Goal: Task Accomplishment & Management: Manage account settings

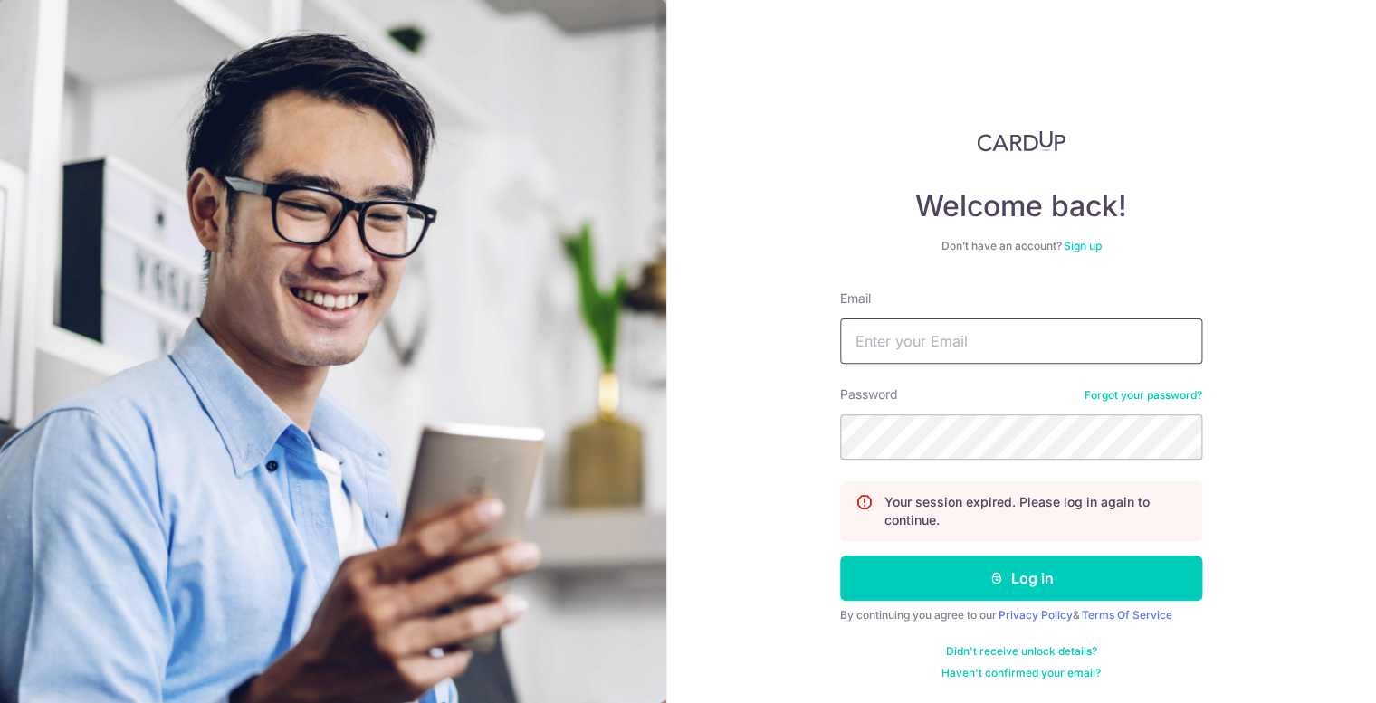
click at [884, 343] on input "Email" at bounding box center [1021, 341] width 362 height 45
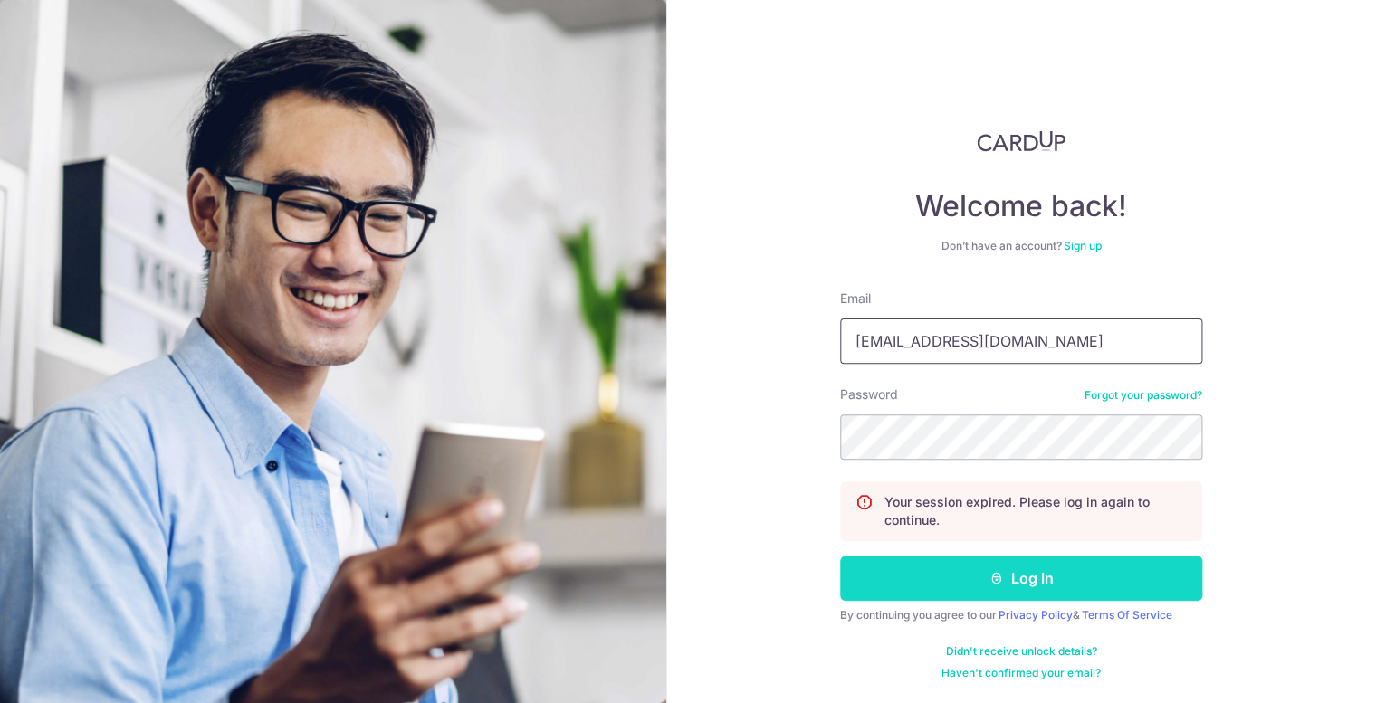
type input "[EMAIL_ADDRESS][DOMAIN_NAME]"
click at [947, 570] on button "Log in" at bounding box center [1021, 578] width 362 height 45
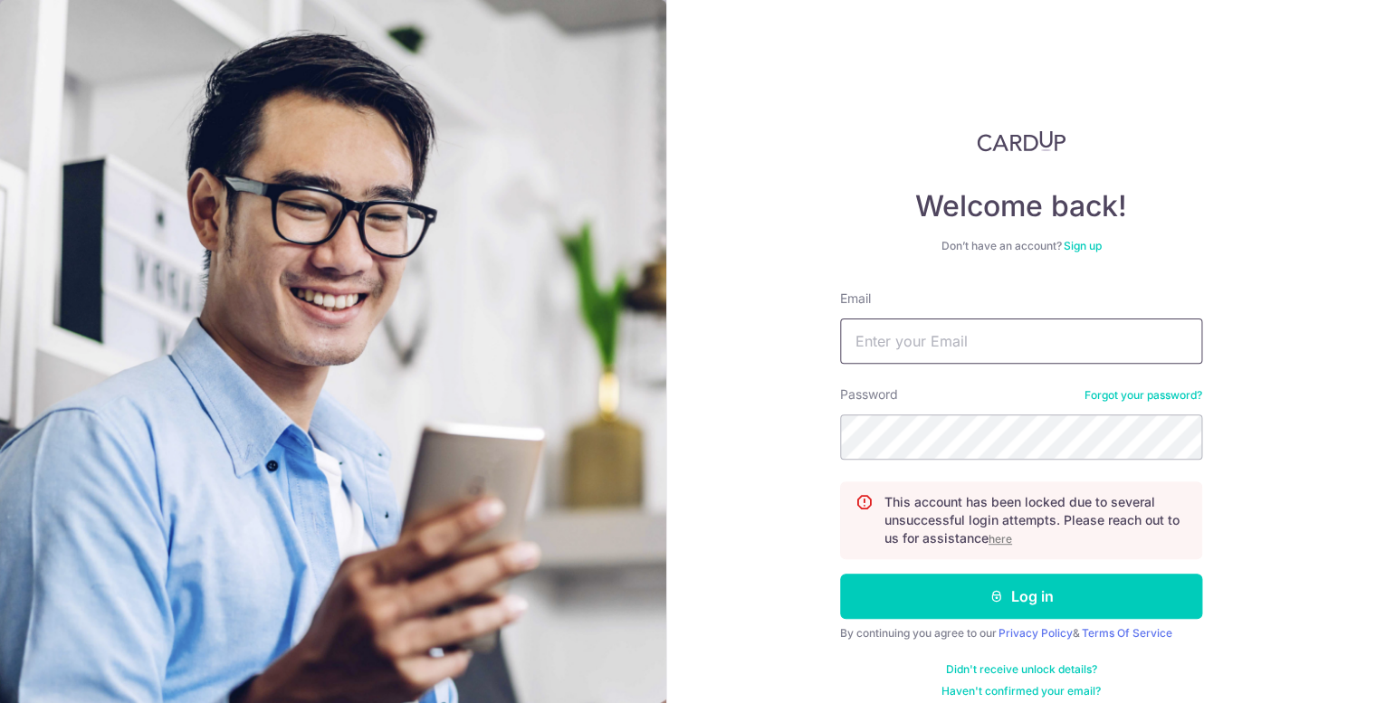
click at [946, 352] on input "Email" at bounding box center [1021, 341] width 362 height 45
type input "[EMAIL_ADDRESS][DOMAIN_NAME]"
click at [840, 574] on button "Log in" at bounding box center [1021, 596] width 362 height 45
click at [1005, 539] on u "here" at bounding box center [1001, 539] width 24 height 14
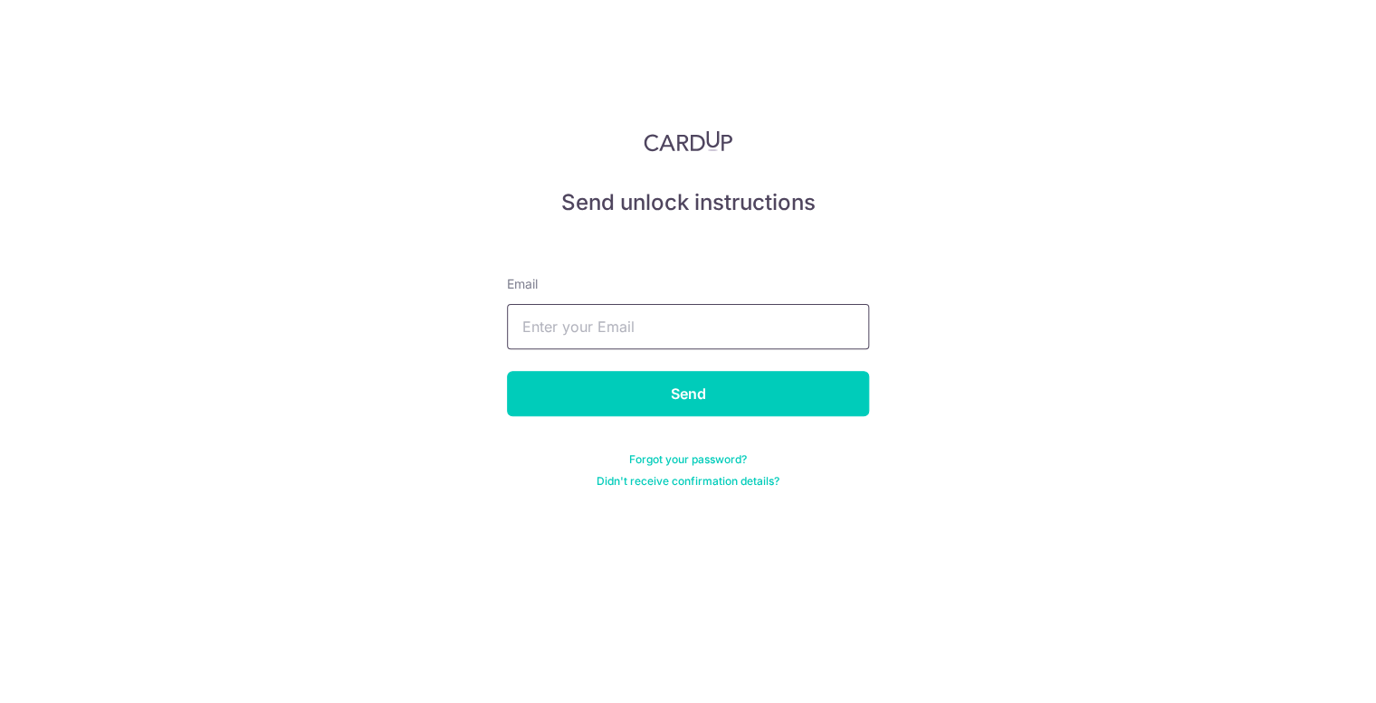
click at [739, 331] on input "text" at bounding box center [688, 326] width 362 height 45
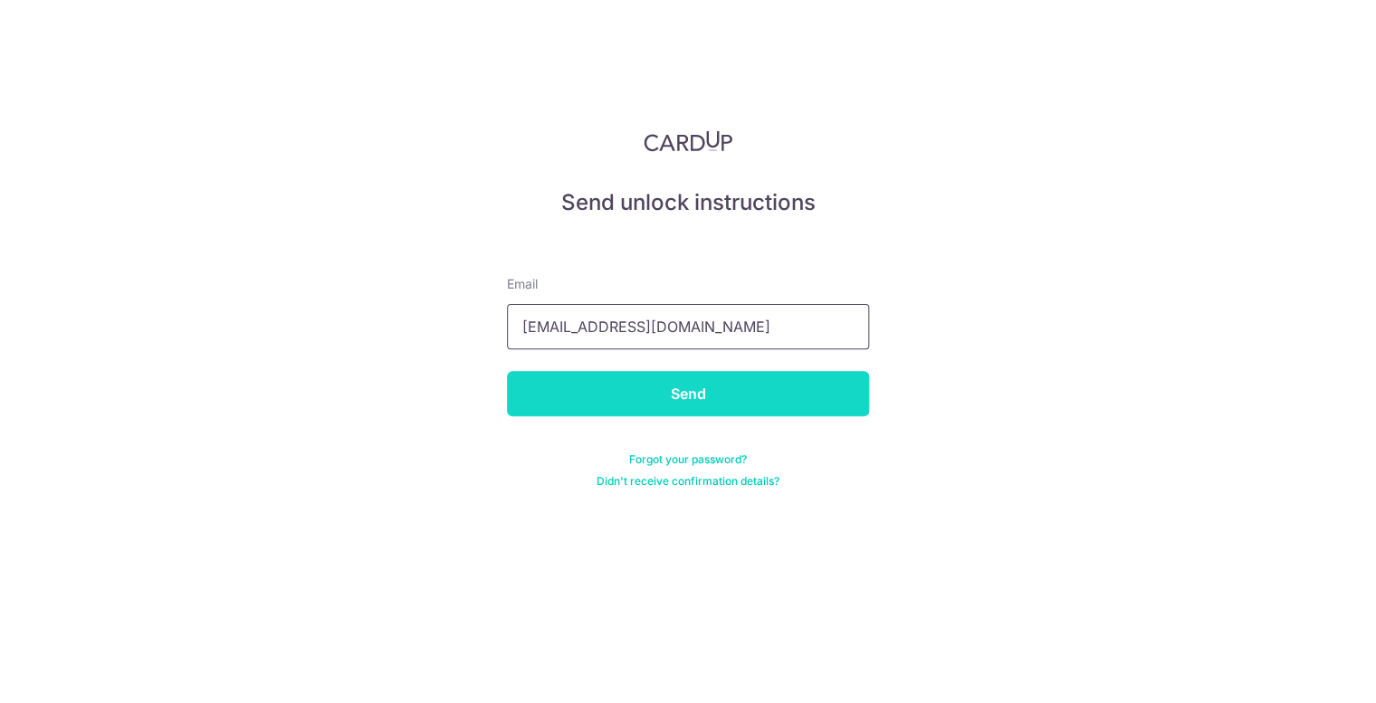
type input "[EMAIL_ADDRESS][DOMAIN_NAME]"
click at [721, 388] on input "Send" at bounding box center [688, 393] width 362 height 45
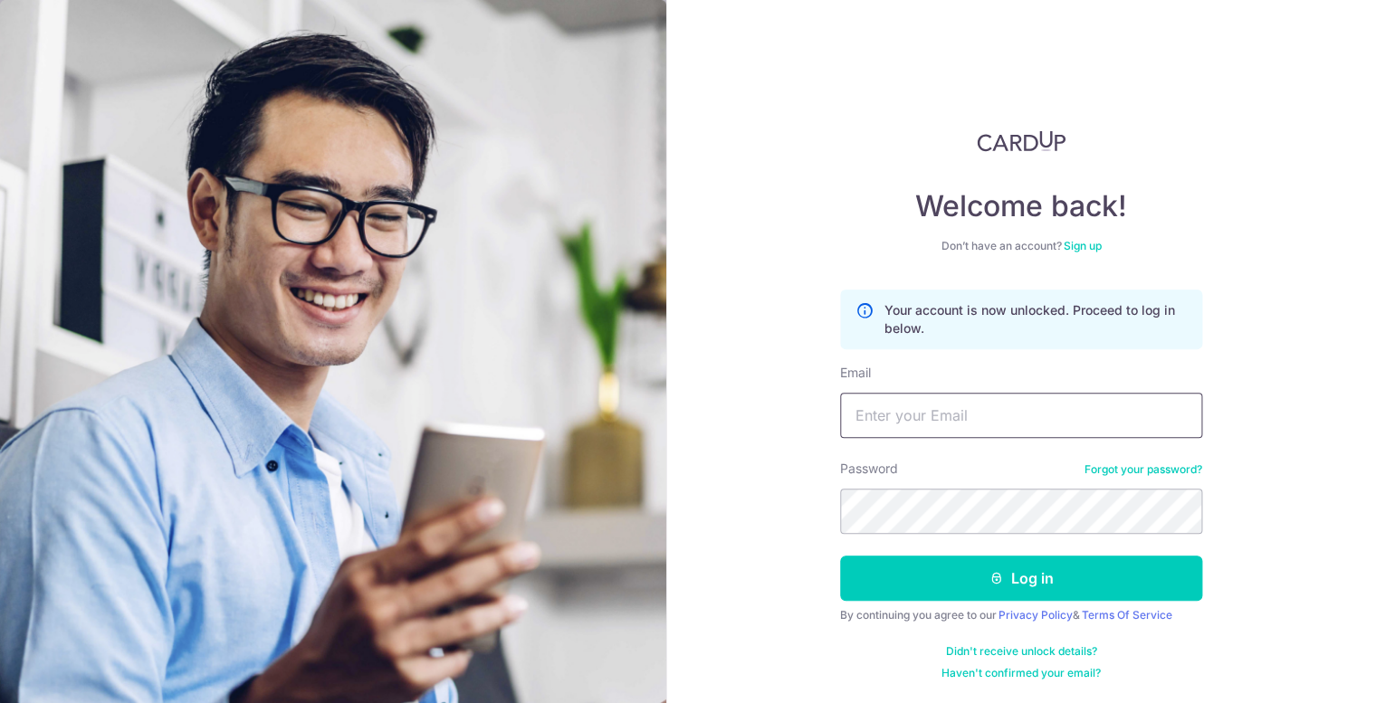
click at [972, 432] on input "Email" at bounding box center [1021, 415] width 362 height 45
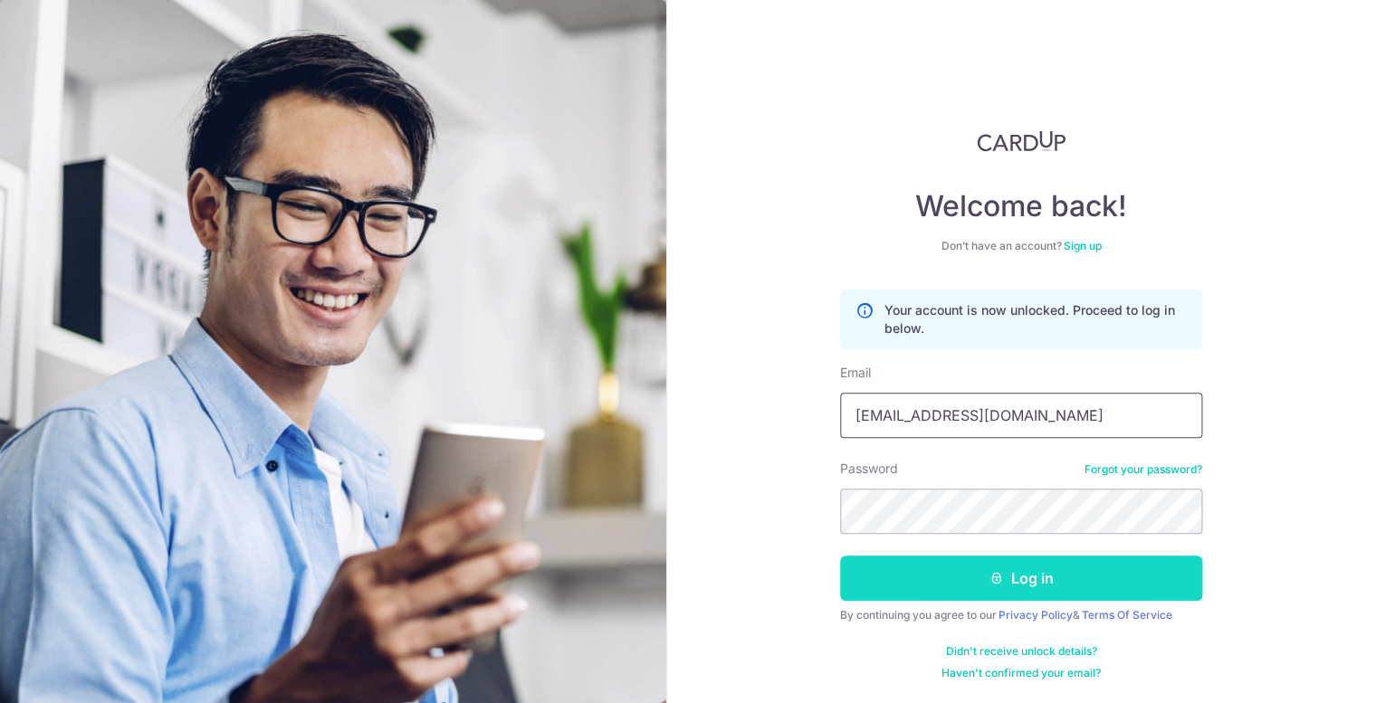
type input "[EMAIL_ADDRESS][DOMAIN_NAME]"
click at [959, 569] on button "Log in" at bounding box center [1021, 578] width 362 height 45
